Goal: Task Accomplishment & Management: Complete application form

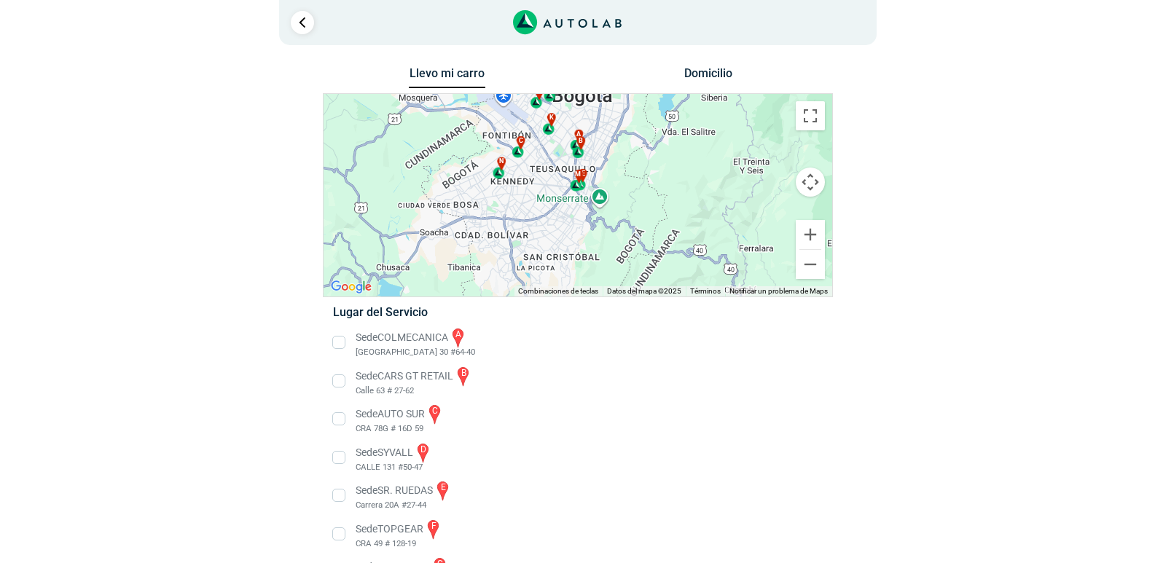
drag, startPoint x: 603, startPoint y: 263, endPoint x: 608, endPoint y: 183, distance: 80.3
click at [608, 183] on div "a b c d e f g" at bounding box center [578, 195] width 509 height 203
click at [577, 187] on div "m" at bounding box center [576, 180] width 17 height 28
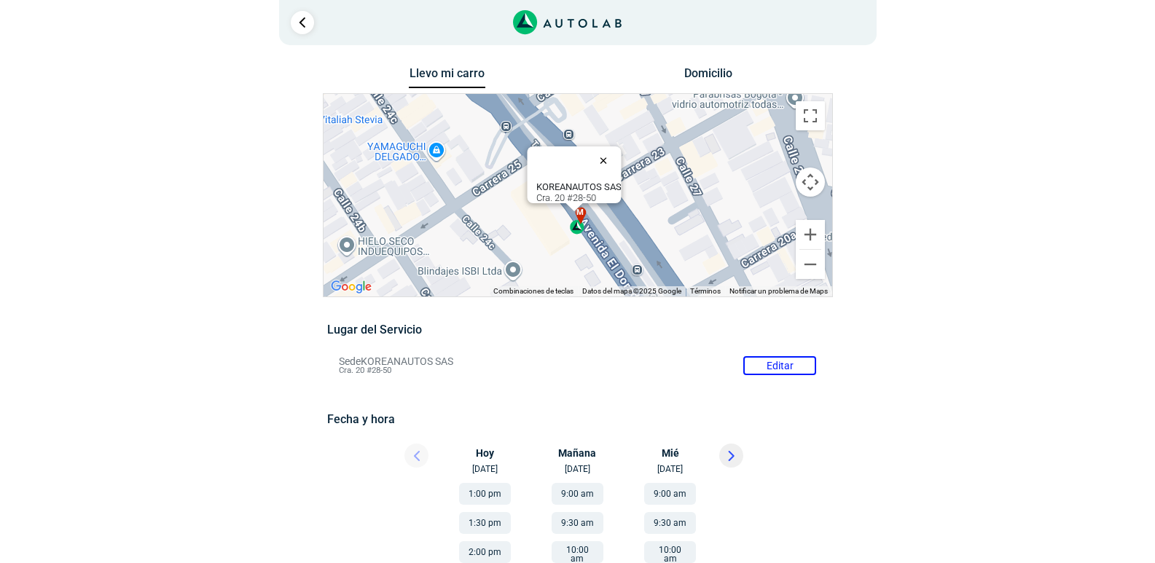
click at [611, 150] on button "Cerrar" at bounding box center [606, 160] width 35 height 35
click at [300, 28] on link "Ir al paso anterior" at bounding box center [302, 22] width 23 height 23
